Goal: Task Accomplishment & Management: Use online tool/utility

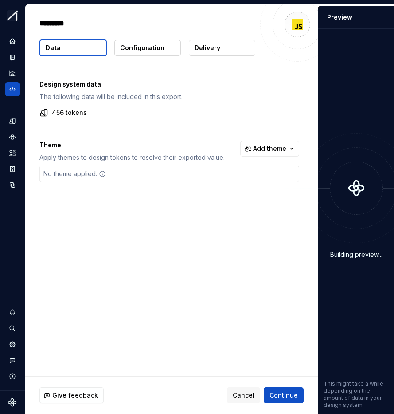
type textarea "*"
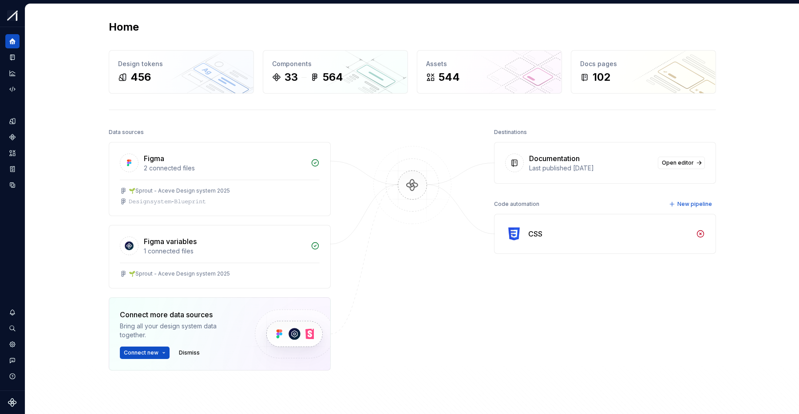
click at [88, 110] on div "Home Design tokens 456 Components 33 564 Assets 544 Docs pages 102 Data sources…" at bounding box center [411, 235] width 773 height 463
click at [15, 122] on icon "Design tokens" at bounding box center [14, 121] width 3 height 6
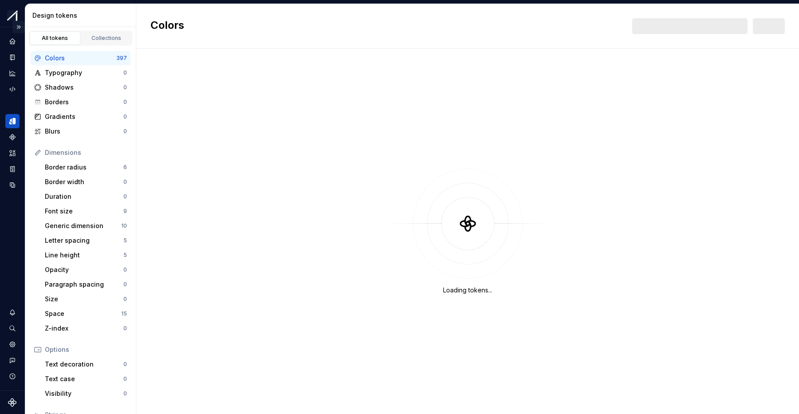
click at [19, 26] on button "Expand sidebar" at bounding box center [18, 27] width 12 height 12
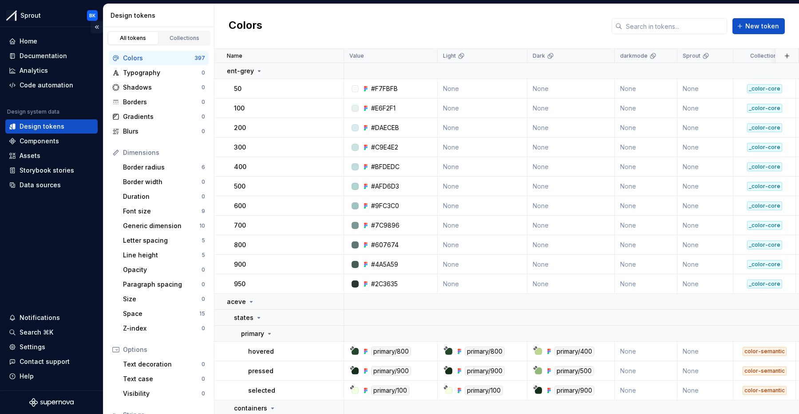
click at [95, 24] on button "Collapse sidebar" at bounding box center [97, 27] width 12 height 12
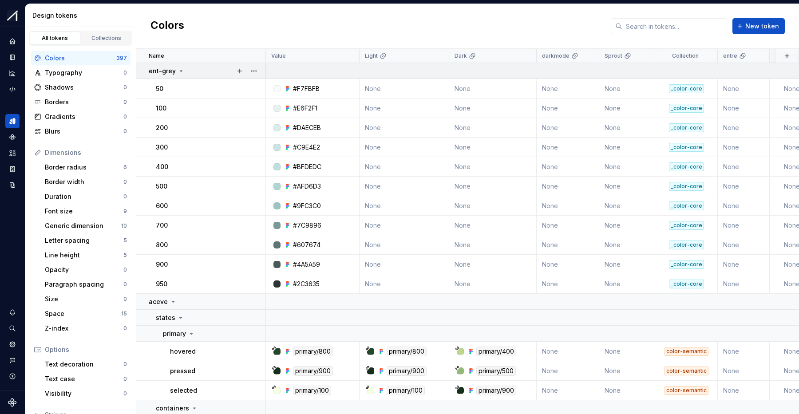
click at [183, 69] on div "ent-grey" at bounding box center [207, 71] width 116 height 9
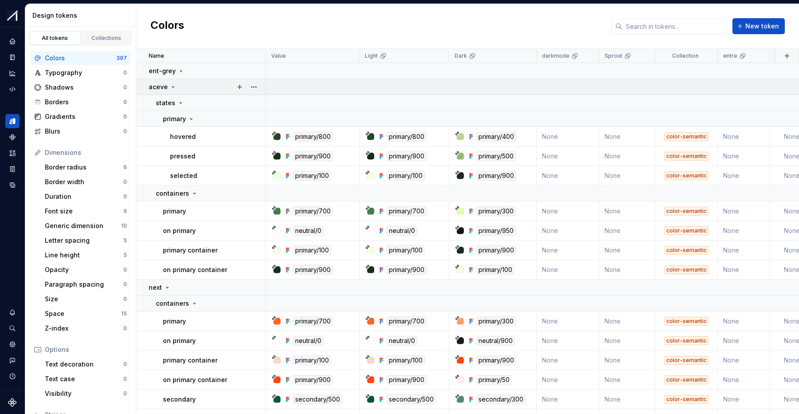
click at [200, 87] on div "aceve" at bounding box center [207, 87] width 116 height 9
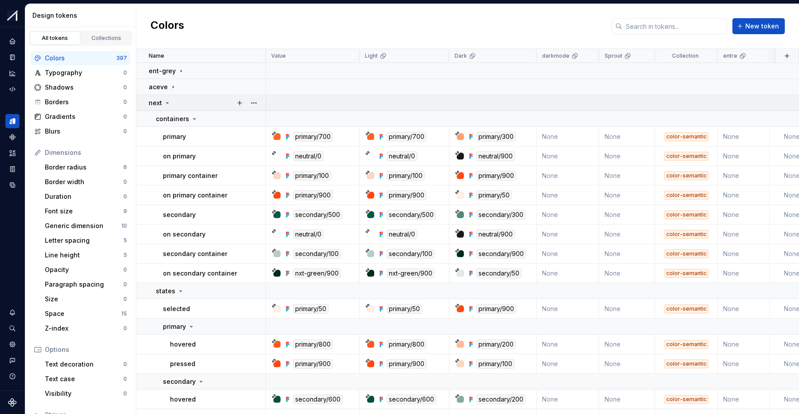
drag, startPoint x: 198, startPoint y: 87, endPoint x: 198, endPoint y: 95, distance: 7.6
click at [198, 87] on div "aceve" at bounding box center [207, 87] width 116 height 9
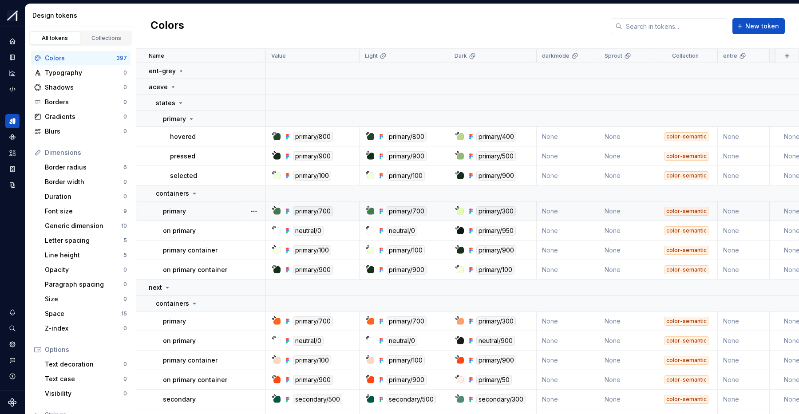
scroll to position [0, 0]
click at [214, 214] on div "primary" at bounding box center [214, 211] width 102 height 9
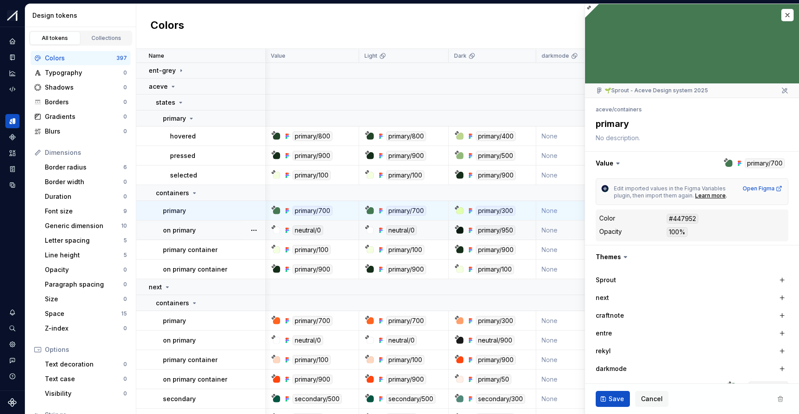
scroll to position [126, 0]
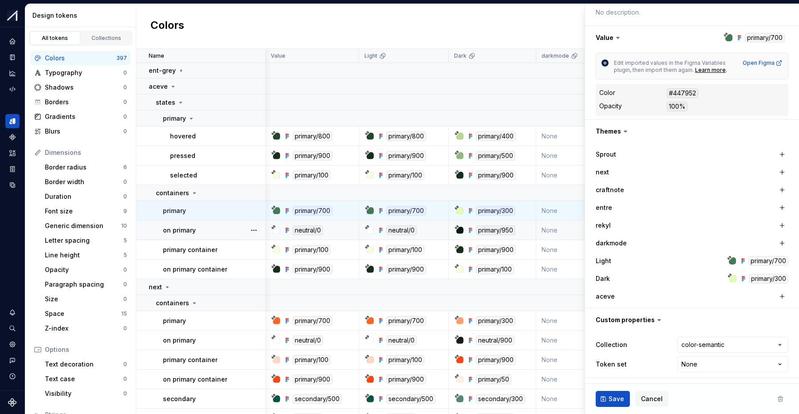
click at [700, 367] on html "Sprout BK Design system data Design tokens All tokens Collections Colors 397 Ty…" at bounding box center [399, 207] width 799 height 414
click at [692, 362] on html "Sprout BK Design system data Design tokens All tokens Collections Colors 397 Ty…" at bounding box center [399, 207] width 799 height 414
click at [11, 87] on icon "Code automation" at bounding box center [12, 89] width 8 height 8
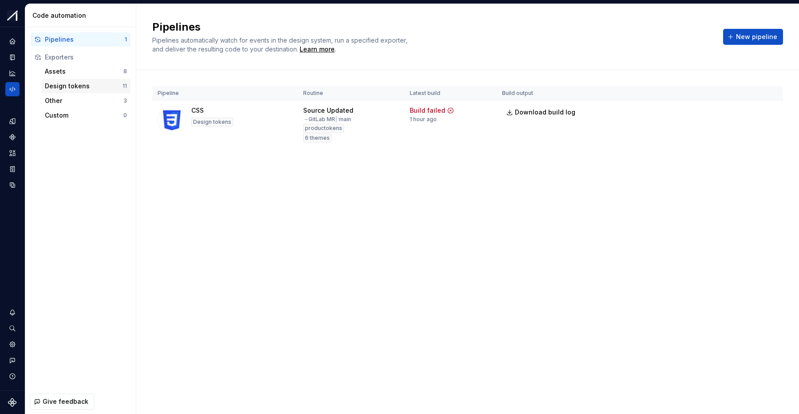
click at [83, 84] on div "Design tokens" at bounding box center [84, 86] width 78 height 9
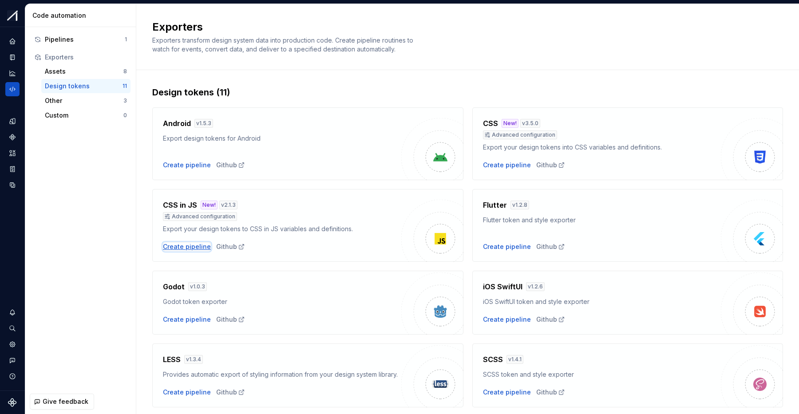
click at [177, 244] on div "Create pipeline" at bounding box center [187, 246] width 48 height 9
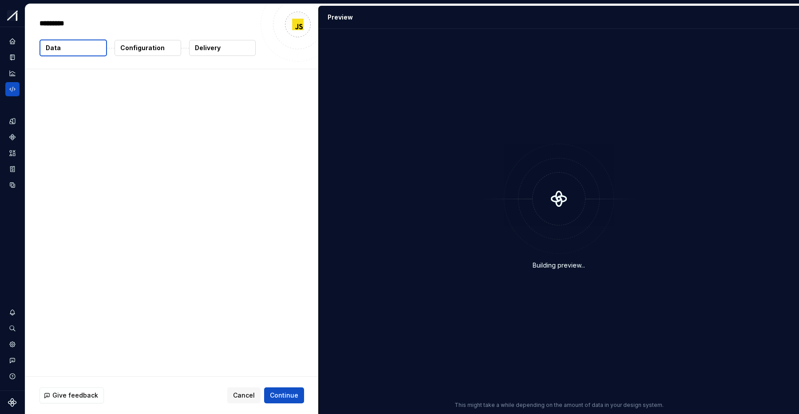
type textarea "*"
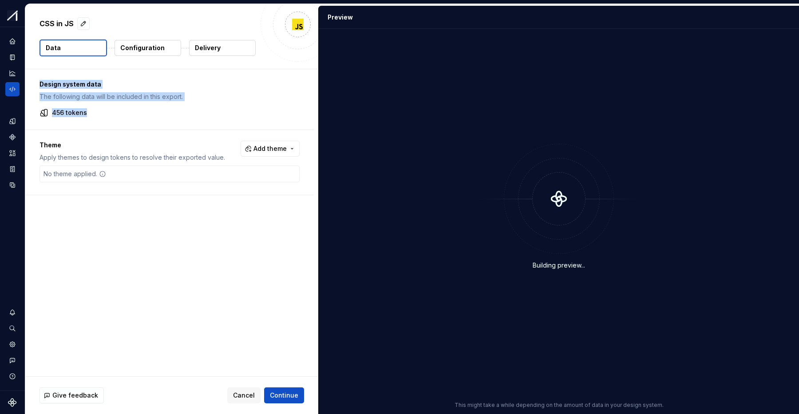
drag, startPoint x: 98, startPoint y: 111, endPoint x: 54, endPoint y: 85, distance: 51.3
click at [40, 79] on div "Design system data The following data will be included in this export. 456 toke…" at bounding box center [169, 99] width 288 height 60
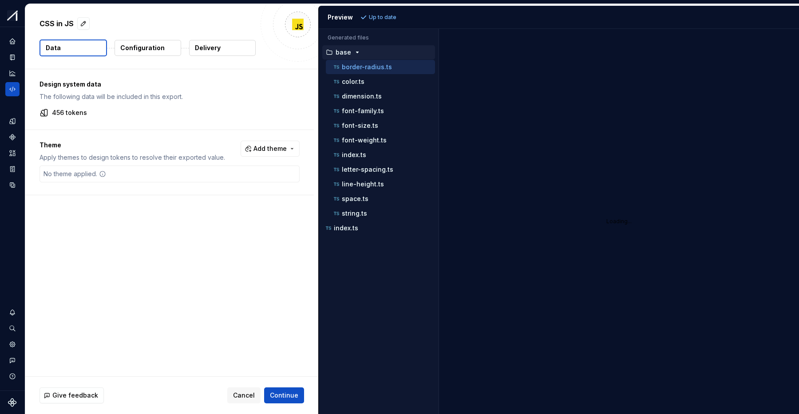
click at [109, 100] on p "The following data will be included in this export." at bounding box center [169, 96] width 260 height 9
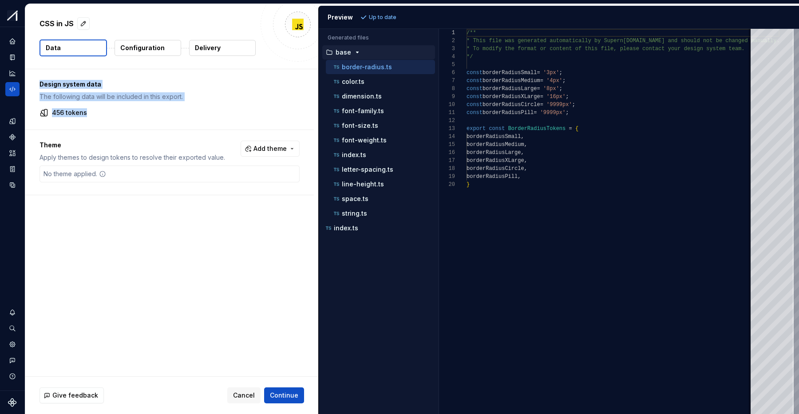
drag, startPoint x: 90, startPoint y: 113, endPoint x: 40, endPoint y: 83, distance: 58.1
click at [40, 83] on div "Design system data The following data will be included in this export. 456 toke…" at bounding box center [169, 99] width 288 height 60
click at [82, 100] on p "The following data will be included in this export." at bounding box center [169, 96] width 260 height 9
drag, startPoint x: 88, startPoint y: 126, endPoint x: 99, endPoint y: 125, distance: 10.2
click at [87, 128] on div "Design system data The following data will be included in this export. 456 toke…" at bounding box center [169, 99] width 288 height 60
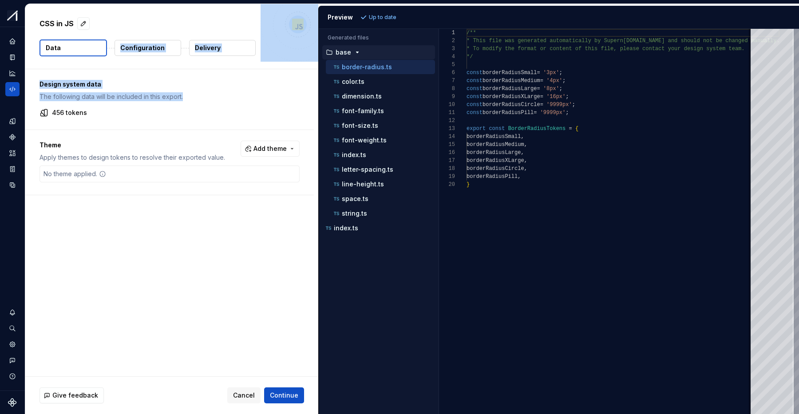
drag, startPoint x: 83, startPoint y: 104, endPoint x: 91, endPoint y: 95, distance: 12.3
click at [40, 70] on div "Design system data The following data will be included in this export. 456 toke…" at bounding box center [169, 99] width 288 height 60
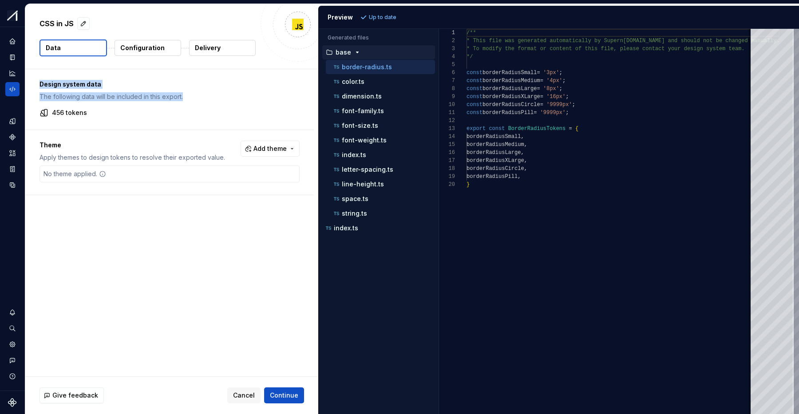
click at [119, 104] on div "Design system data The following data will be included in this export. 456 toke…" at bounding box center [169, 99] width 288 height 60
drag, startPoint x: 384, startPoint y: 82, endPoint x: 401, endPoint y: 97, distance: 22.9
click at [384, 82] on div "color.ts" at bounding box center [383, 81] width 103 height 9
type textarea "**********"
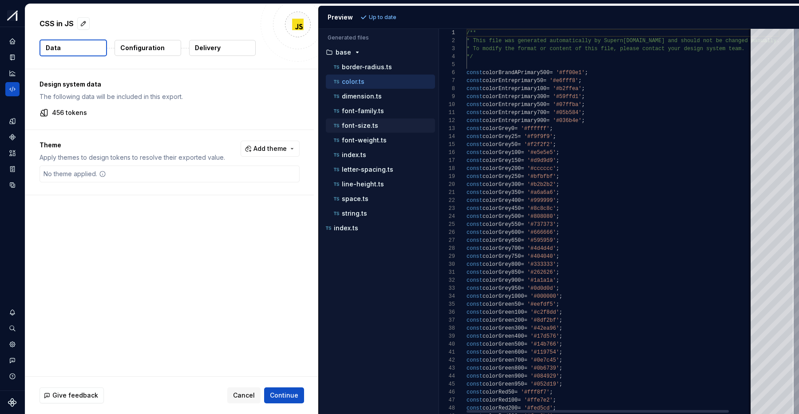
scroll to position [80, 0]
click at [150, 52] on p "Configuration" at bounding box center [142, 47] width 44 height 9
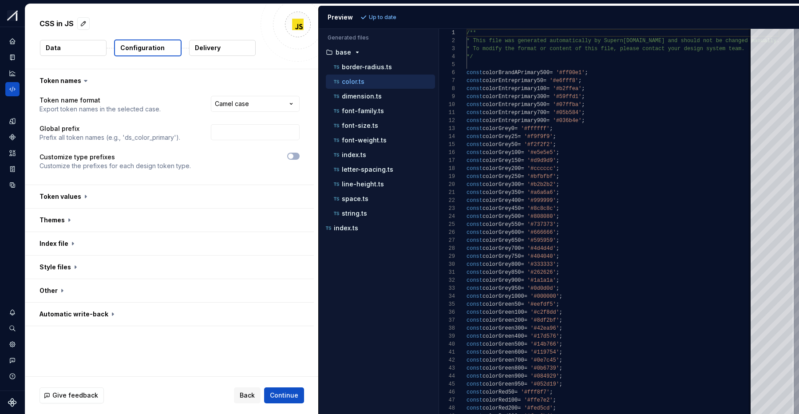
click at [213, 53] on button "Delivery" at bounding box center [222, 48] width 67 height 16
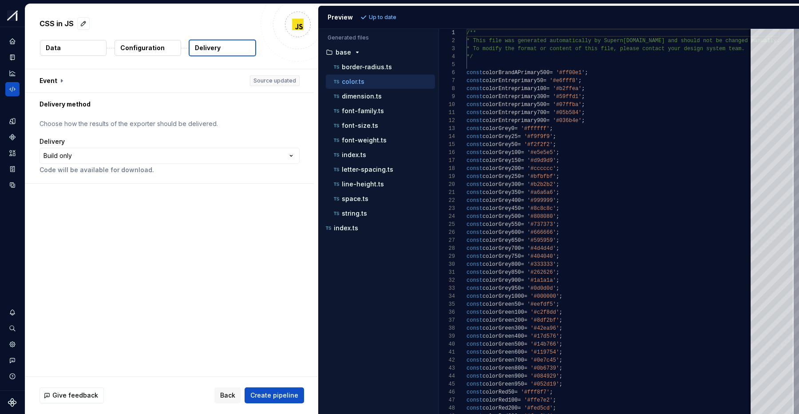
click at [86, 49] on button "Data" at bounding box center [73, 48] width 67 height 16
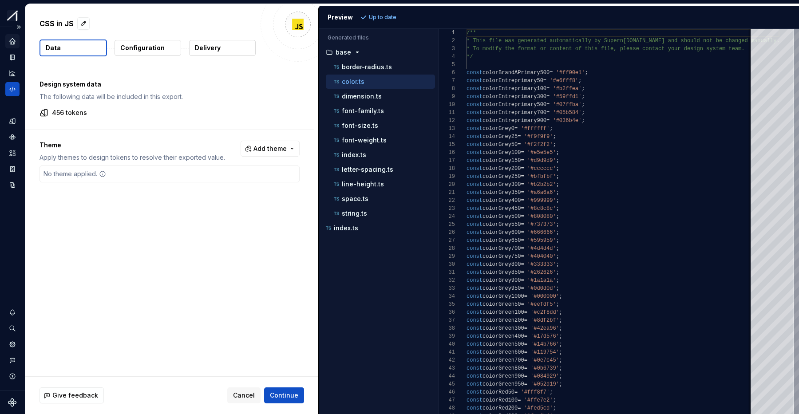
click at [15, 44] on icon "Home" at bounding box center [12, 41] width 8 height 8
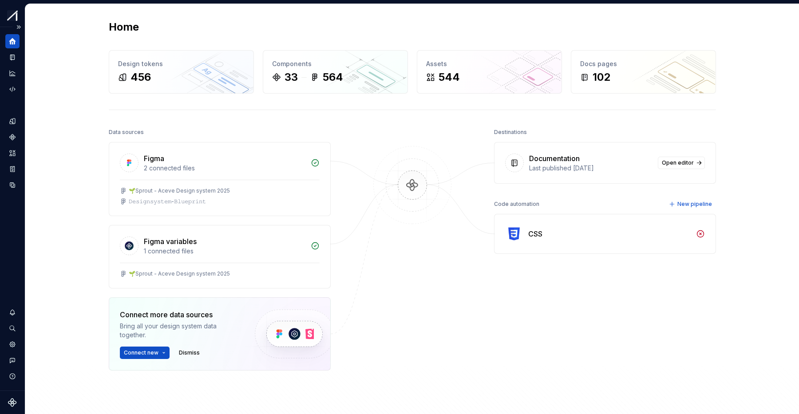
click at [20, 119] on div "Design system data" at bounding box center [12, 208] width 25 height 363
click at [9, 125] on div "Design tokens" at bounding box center [12, 121] width 14 height 14
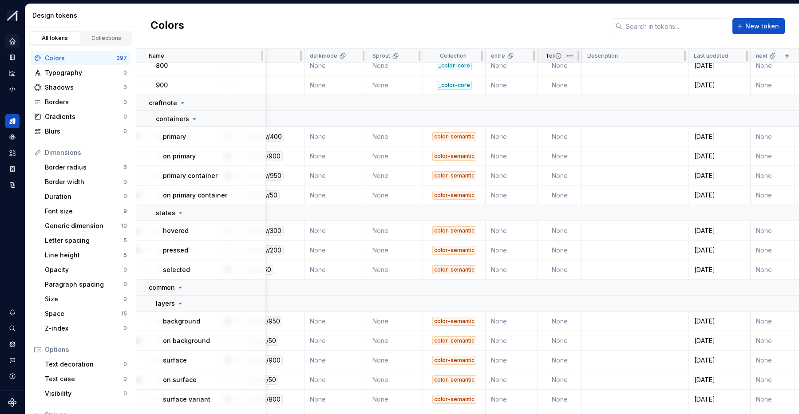
scroll to position [1720, 233]
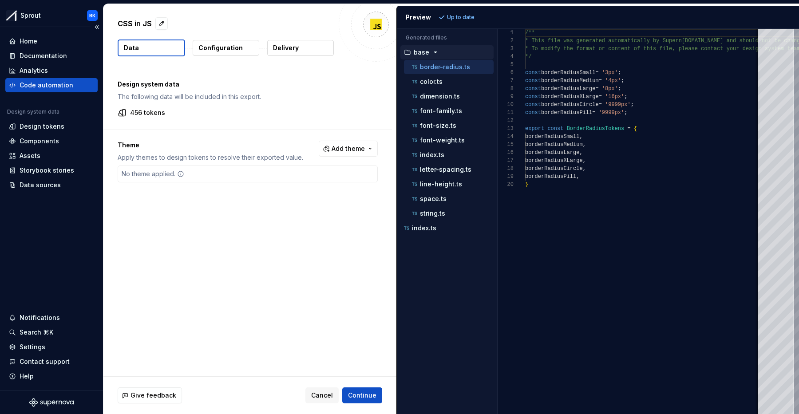
click at [68, 111] on div "Design system data" at bounding box center [51, 113] width 92 height 11
click at [62, 126] on div "Design tokens" at bounding box center [51, 126] width 85 height 9
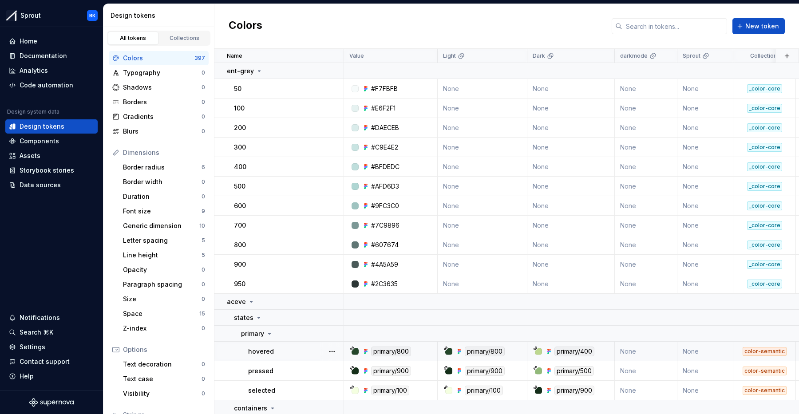
click at [280, 348] on div "hovered" at bounding box center [295, 351] width 95 height 9
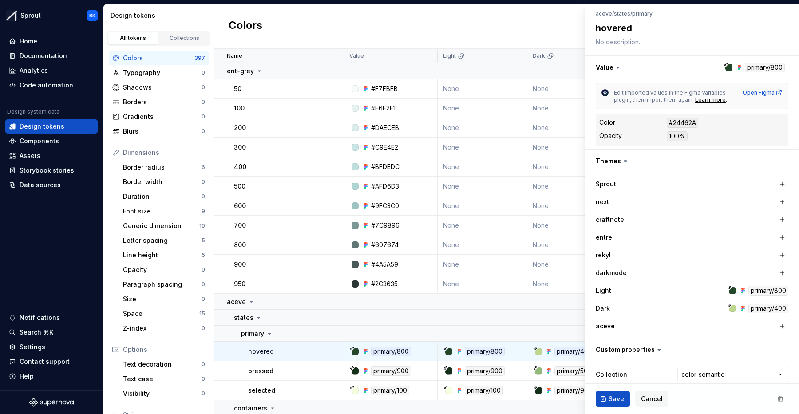
scroll to position [126, 0]
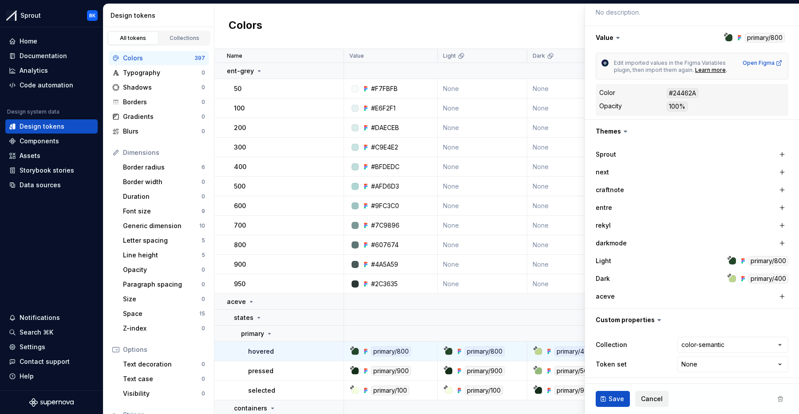
click at [647, 399] on span "Cancel" at bounding box center [652, 398] width 22 height 9
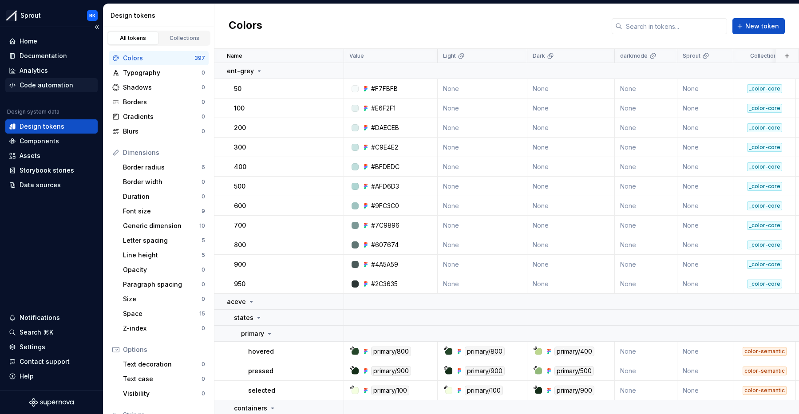
click at [52, 82] on div "Code automation" at bounding box center [47, 85] width 54 height 9
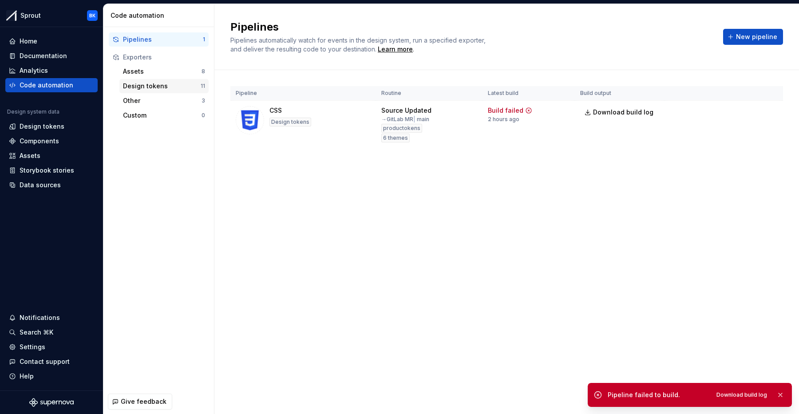
click at [156, 82] on div "Design tokens" at bounding box center [162, 86] width 78 height 9
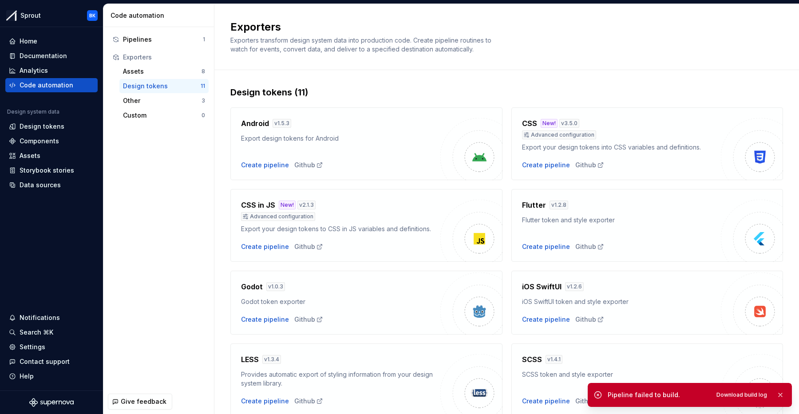
drag, startPoint x: 781, startPoint y: 391, endPoint x: 635, endPoint y: 348, distance: 152.5
click at [781, 391] on button "button" at bounding box center [780, 395] width 12 height 12
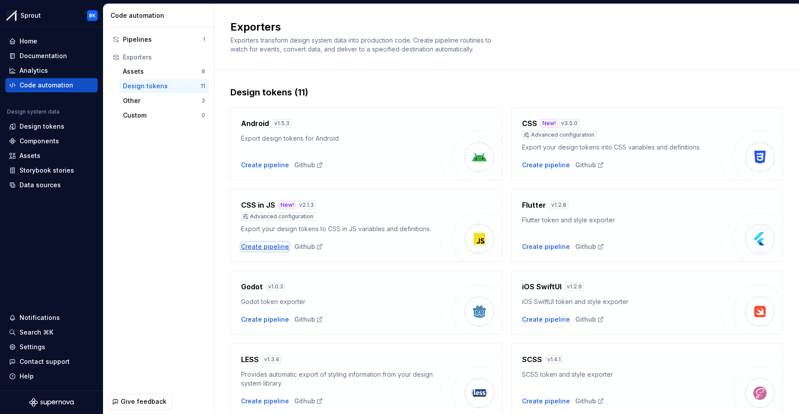
click at [270, 245] on div "Create pipeline" at bounding box center [265, 246] width 48 height 9
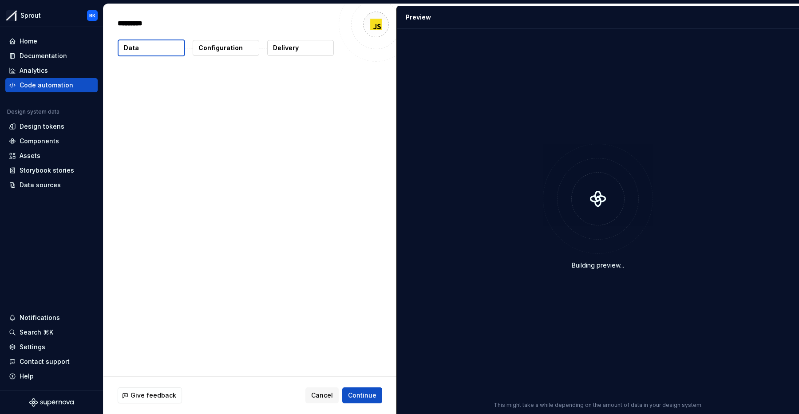
type textarea "*"
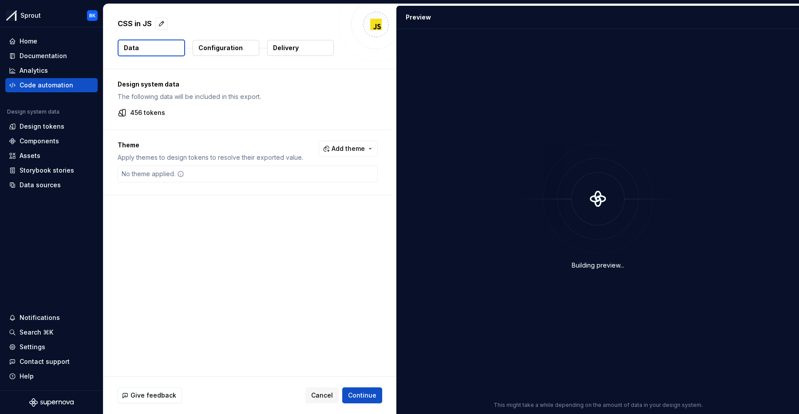
click at [170, 110] on div "456 tokens" at bounding box center [248, 112] width 260 height 9
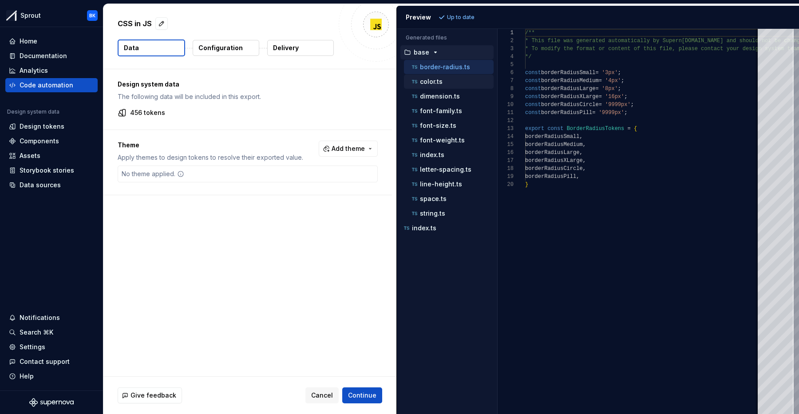
click at [467, 76] on div "color.ts" at bounding box center [449, 82] width 90 height 14
click at [461, 83] on div "color.ts" at bounding box center [451, 81] width 83 height 9
type textarea "**********"
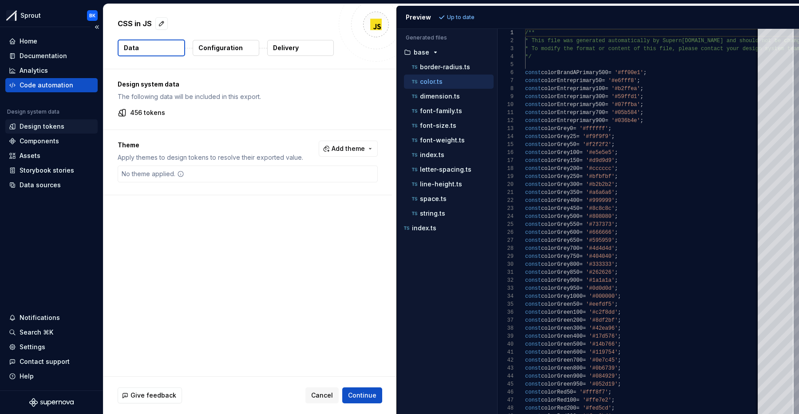
click at [60, 127] on div "Design tokens" at bounding box center [42, 126] width 45 height 9
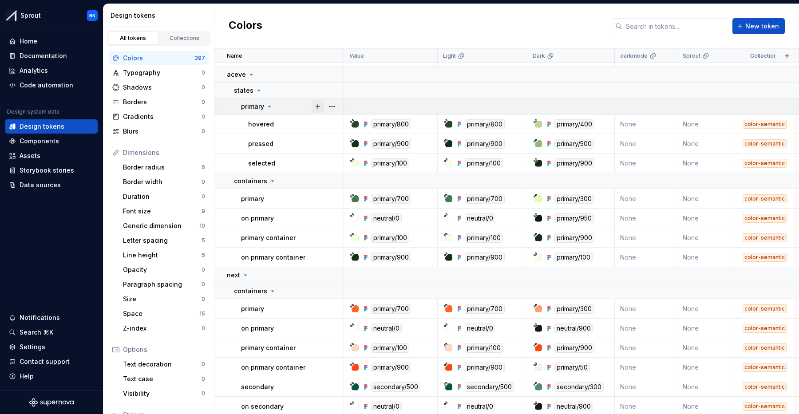
scroll to position [228, 0]
click at [286, 197] on div "primary" at bounding box center [292, 197] width 102 height 9
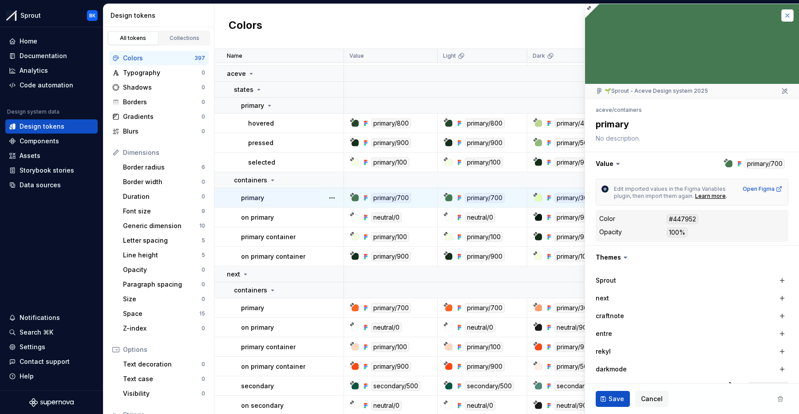
click at [786, 15] on button "button" at bounding box center [787, 15] width 12 height 12
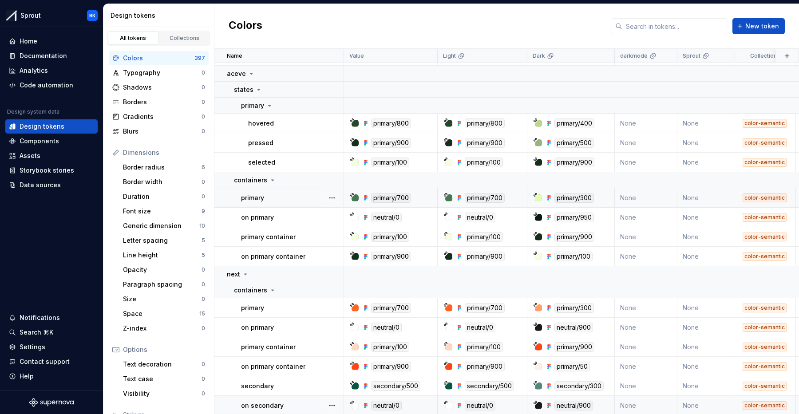
click at [740, 407] on div "color-semantic" at bounding box center [764, 405] width 61 height 9
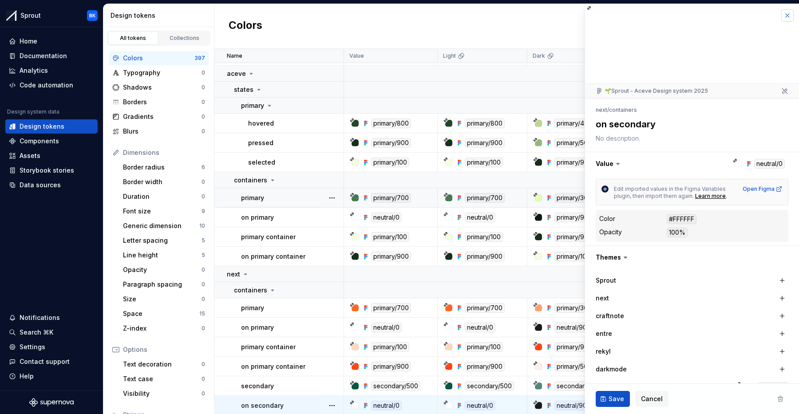
click at [788, 13] on button "button" at bounding box center [787, 15] width 12 height 12
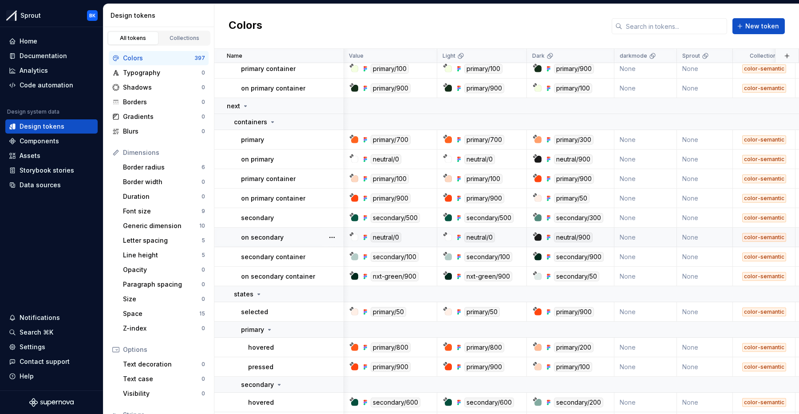
scroll to position [396, 0]
click at [57, 88] on div "Code automation" at bounding box center [47, 85] width 54 height 9
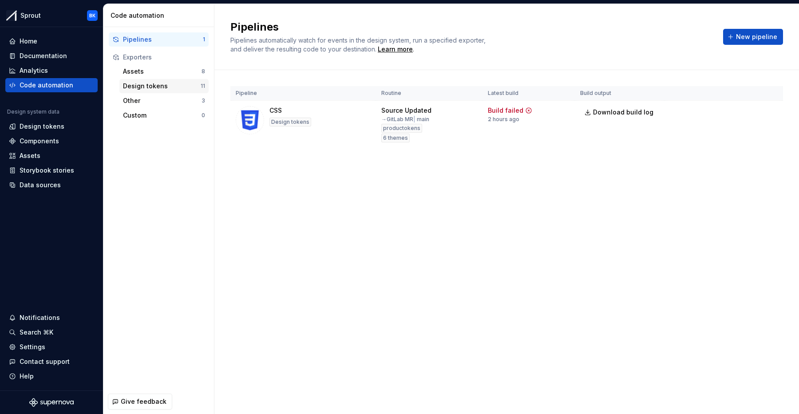
click at [163, 83] on div "Design tokens" at bounding box center [162, 86] width 78 height 9
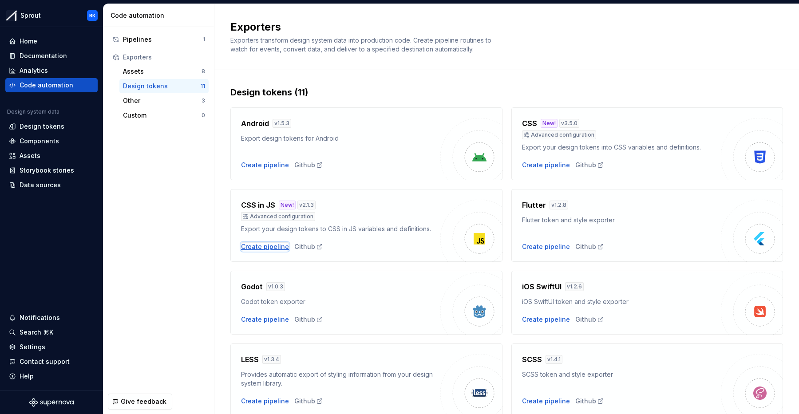
click at [266, 244] on div "Create pipeline" at bounding box center [265, 246] width 48 height 9
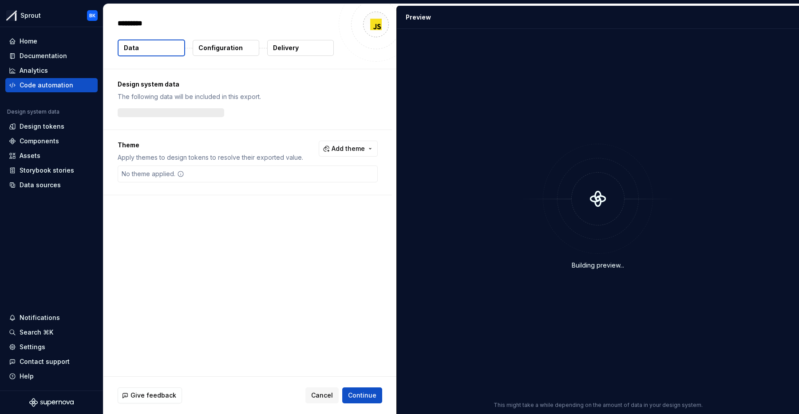
type textarea "*"
click at [240, 44] on button "Configuration" at bounding box center [226, 48] width 67 height 16
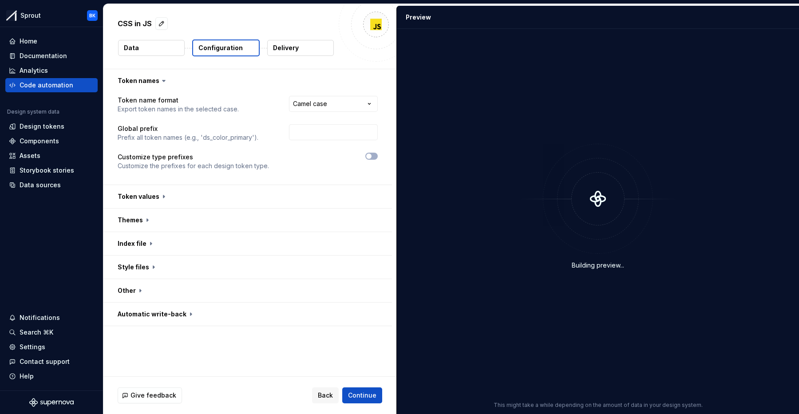
click at [165, 47] on button "Data" at bounding box center [151, 48] width 67 height 16
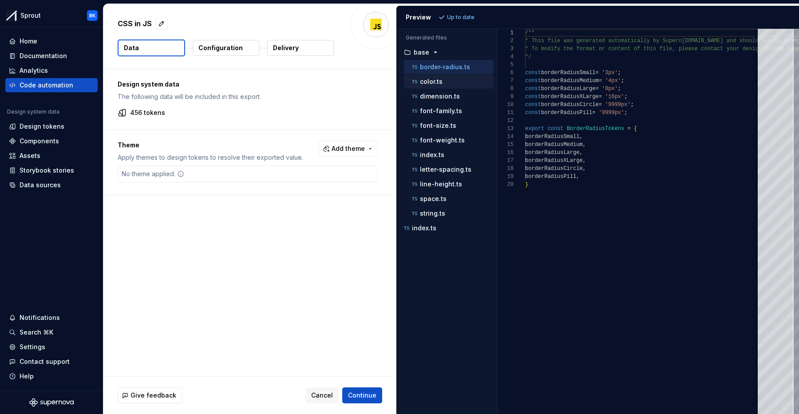
click at [458, 81] on div "color.ts" at bounding box center [451, 81] width 83 height 9
type textarea "**********"
